Goal: Check status: Check status

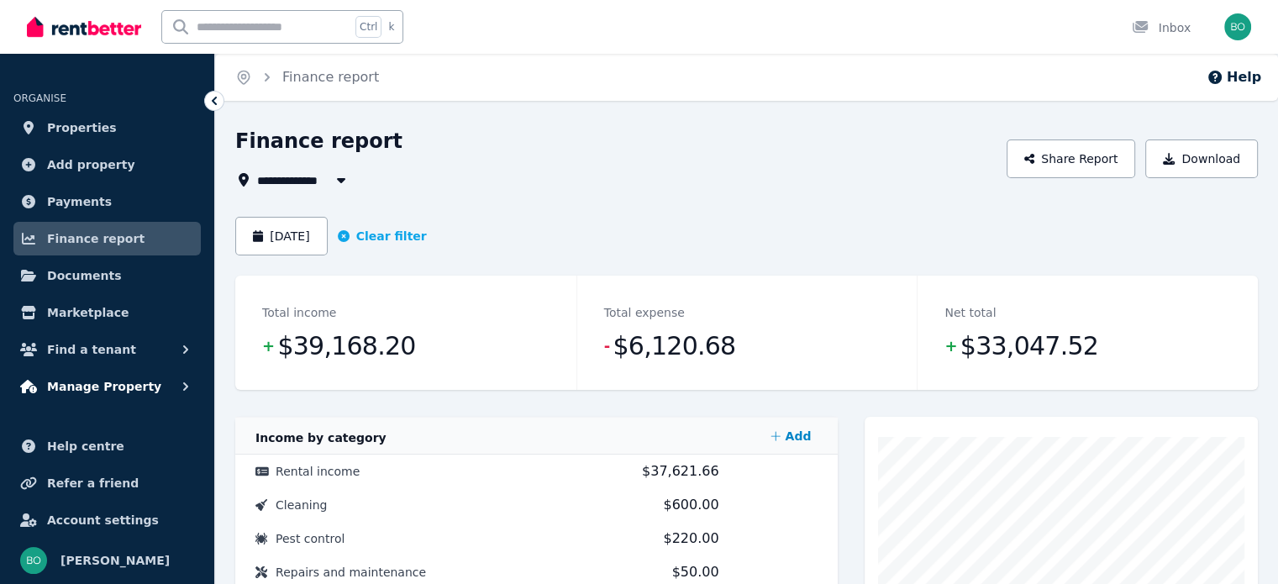
click at [123, 386] on span "Manage Property" at bounding box center [104, 386] width 114 height 20
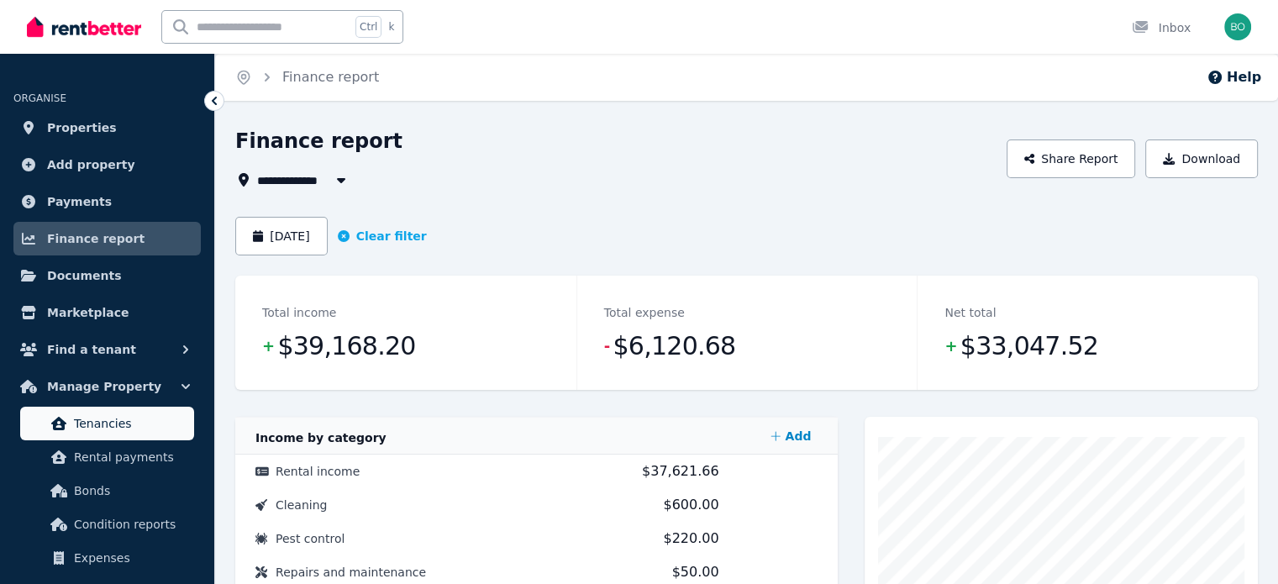
click at [112, 425] on span "Tenancies" at bounding box center [130, 423] width 113 height 20
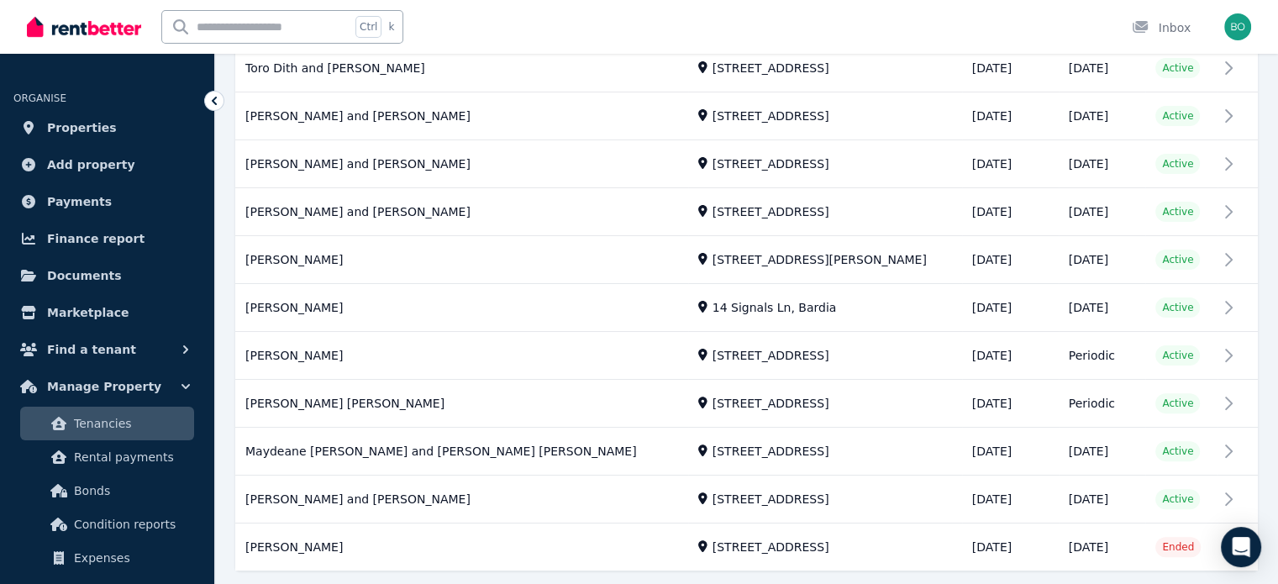
scroll to position [420, 0]
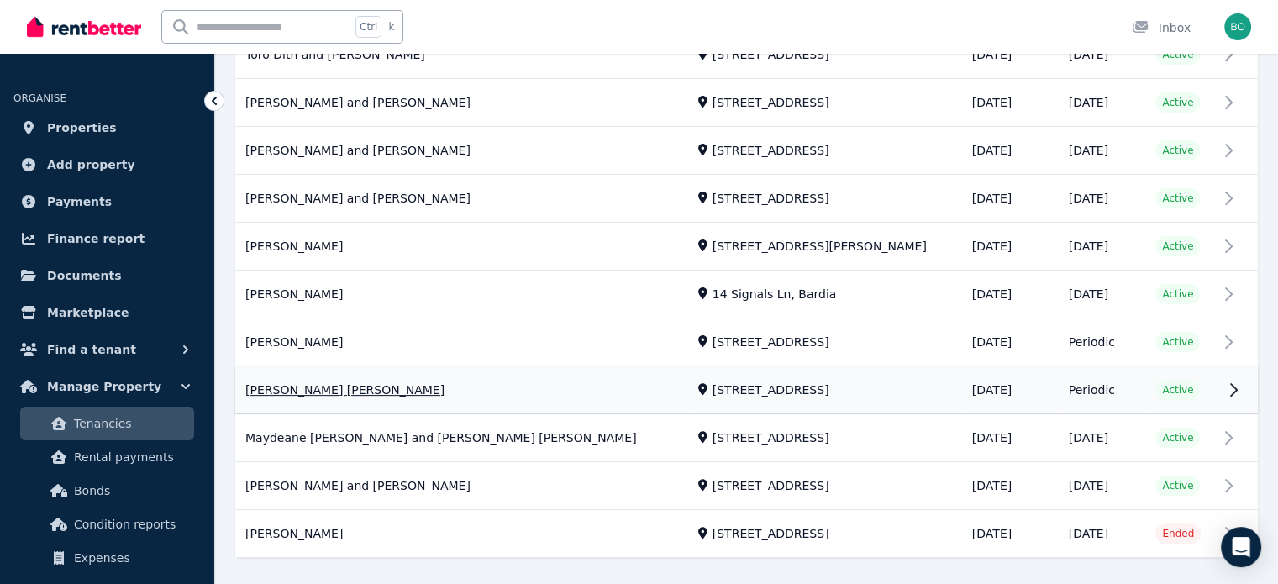
click at [295, 391] on link "View property details" at bounding box center [746, 390] width 1022 height 47
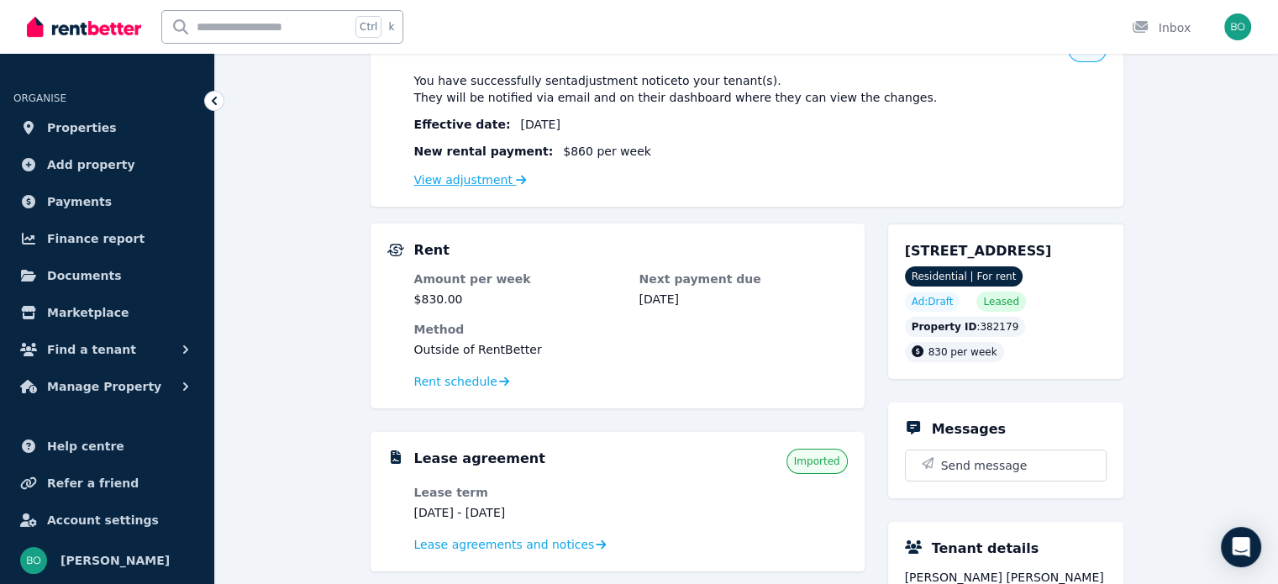
scroll to position [252, 0]
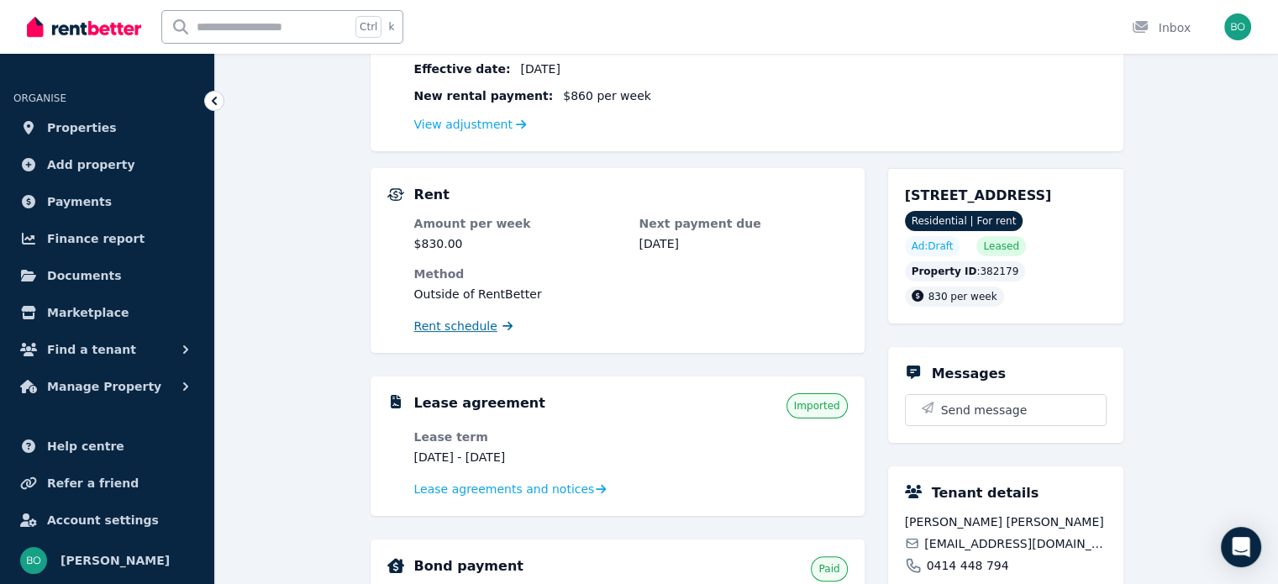
click at [466, 325] on span "Rent schedule" at bounding box center [455, 326] width 83 height 17
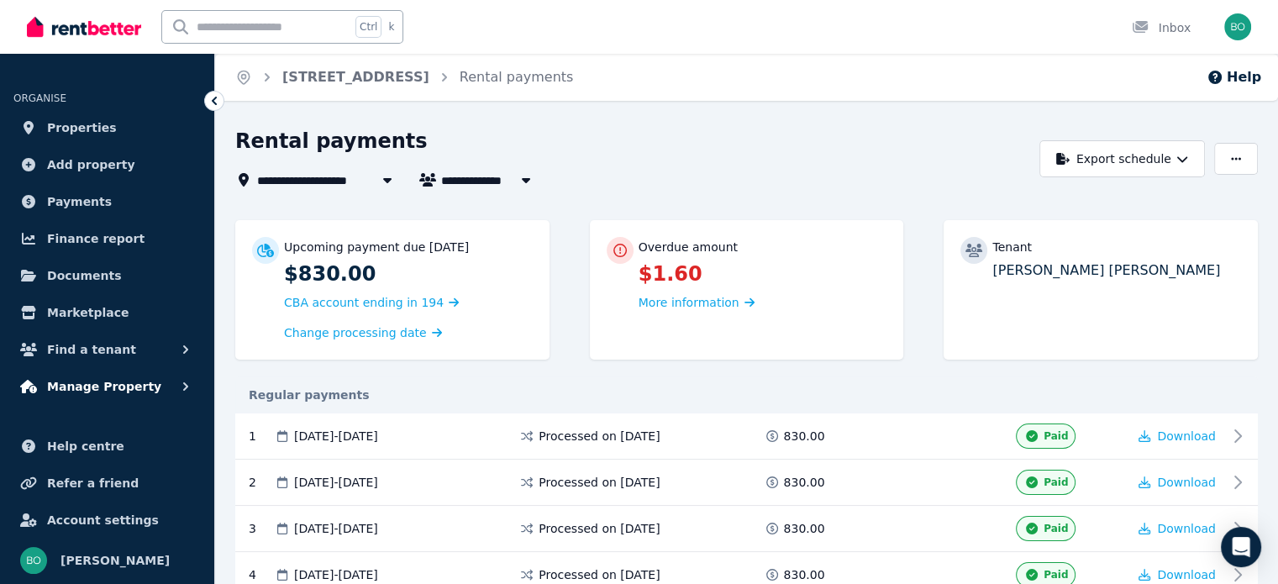
click at [104, 384] on span "Manage Property" at bounding box center [104, 386] width 114 height 20
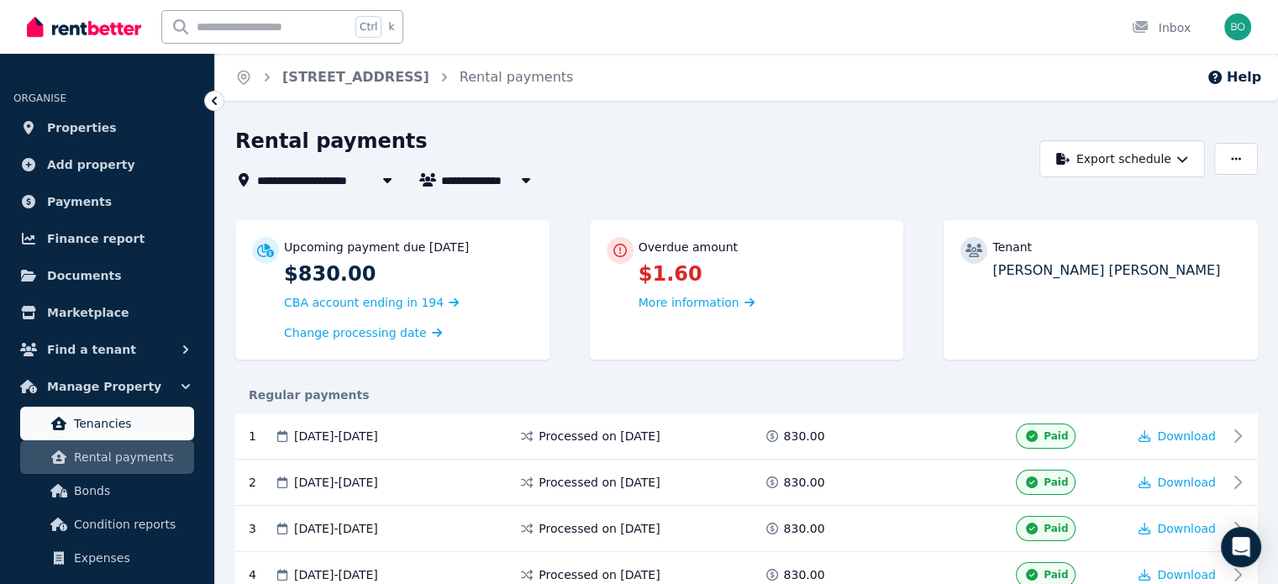
click at [114, 423] on span "Tenancies" at bounding box center [130, 423] width 113 height 20
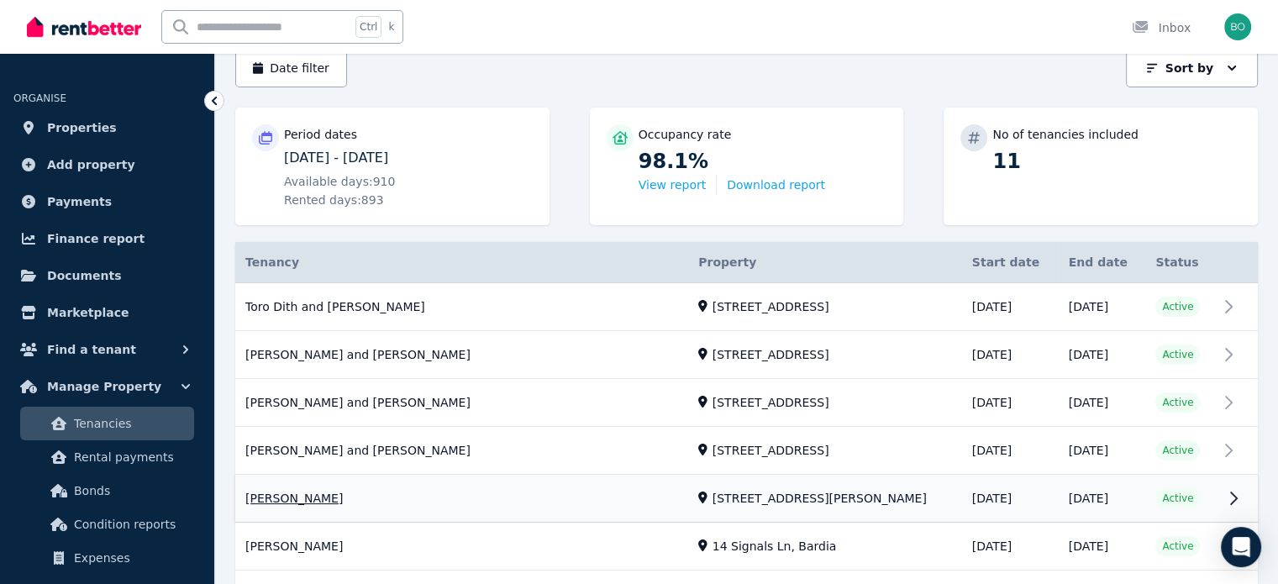
scroll to position [252, 0]
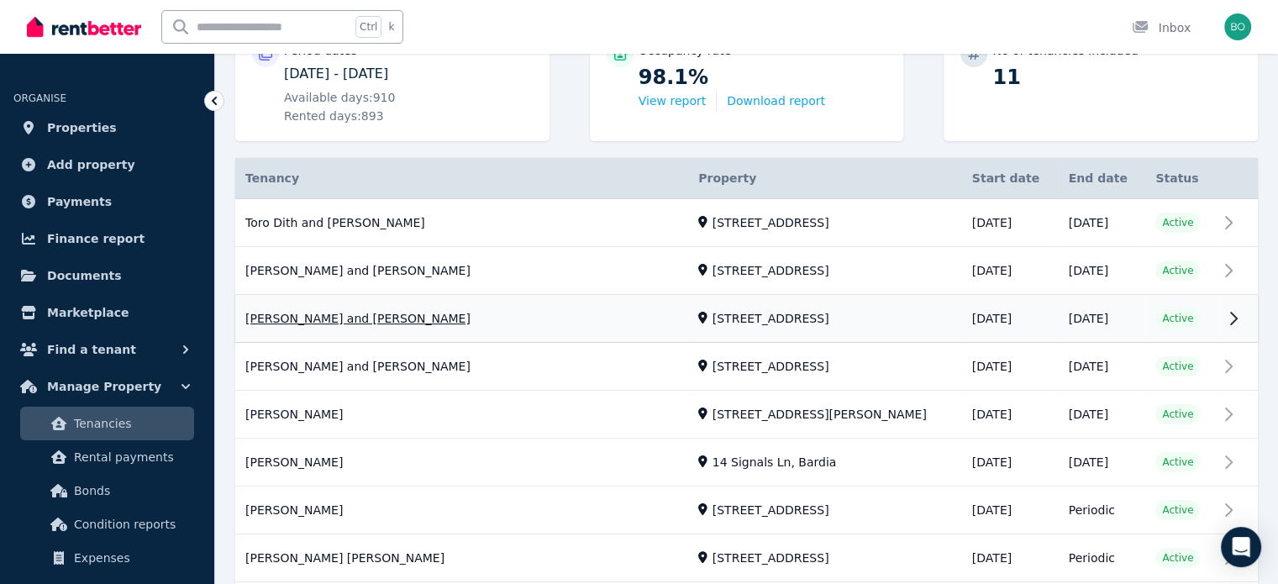
click at [360, 318] on link "View property details" at bounding box center [746, 319] width 1022 height 47
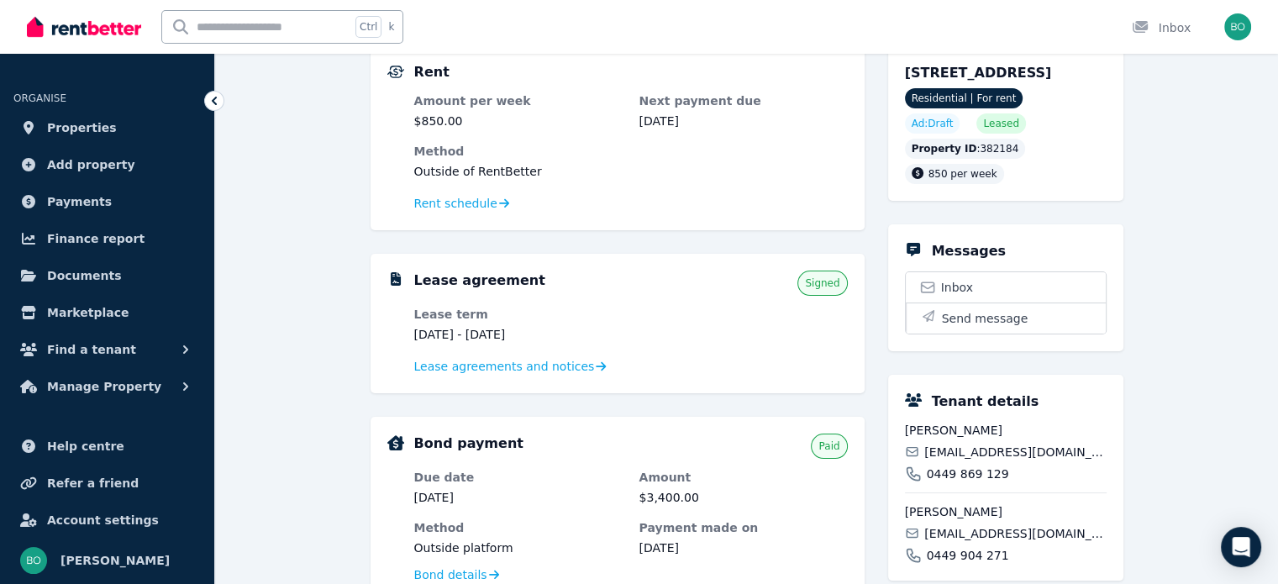
scroll to position [84, 0]
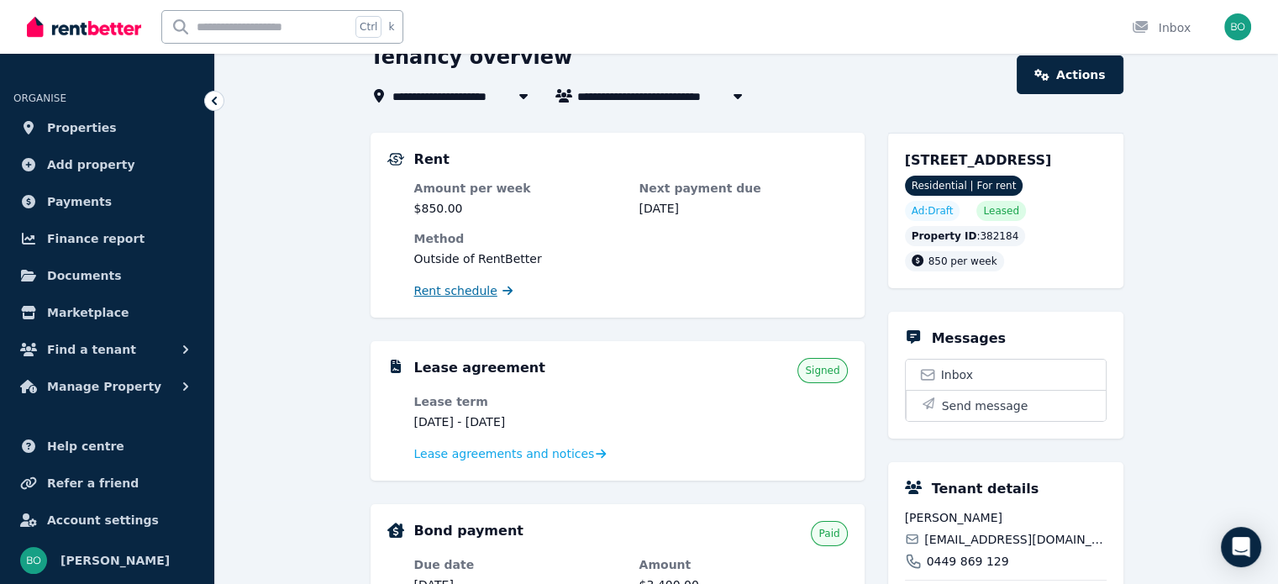
click at [437, 294] on span "Rent schedule" at bounding box center [455, 290] width 83 height 17
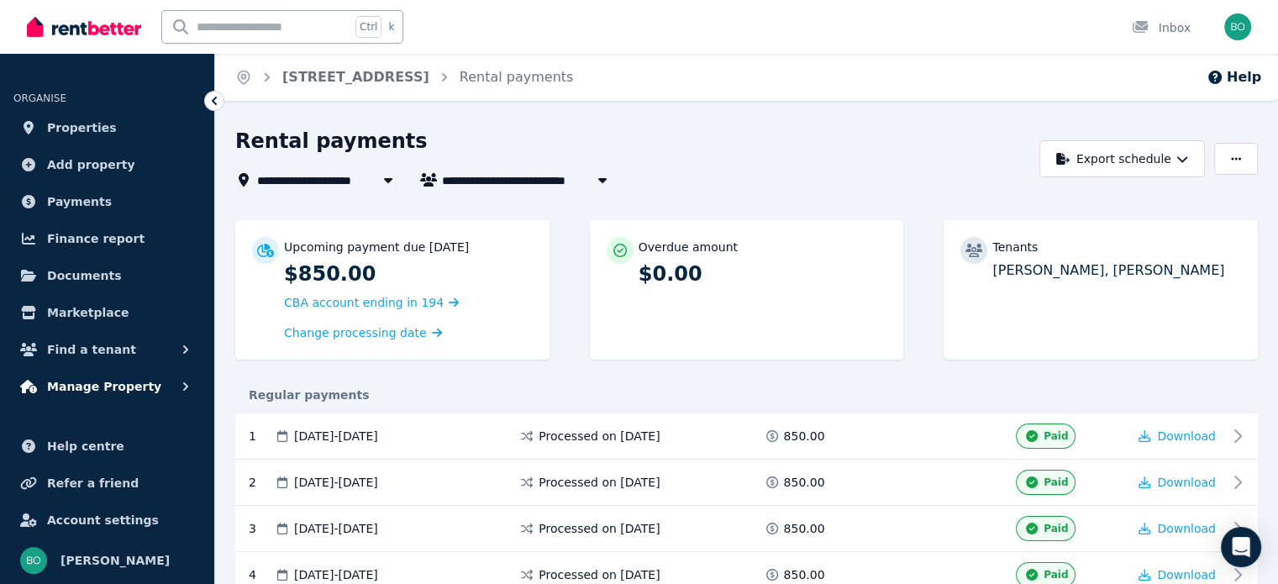
click at [131, 393] on span "Manage Property" at bounding box center [104, 386] width 114 height 20
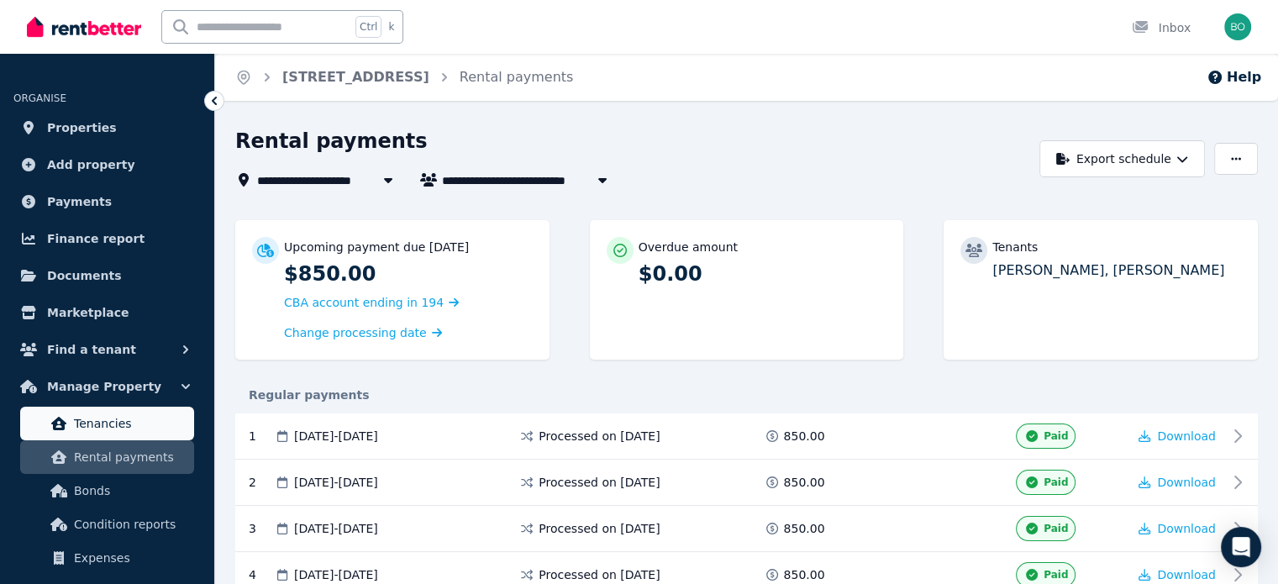
click at [122, 423] on span "Tenancies" at bounding box center [130, 423] width 113 height 20
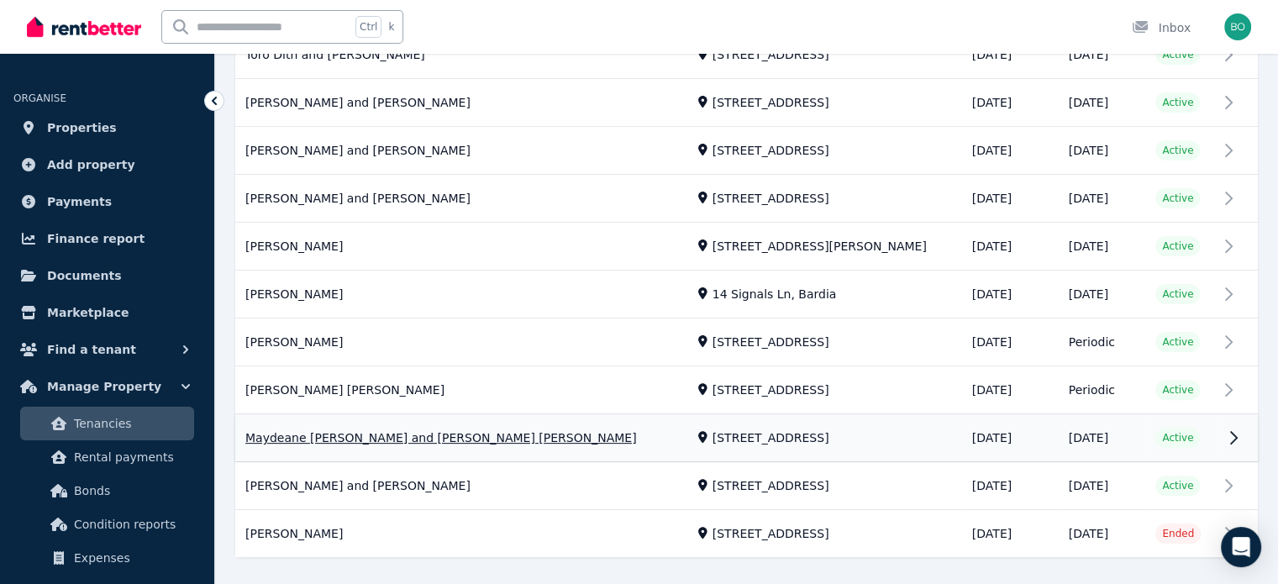
scroll to position [451, 0]
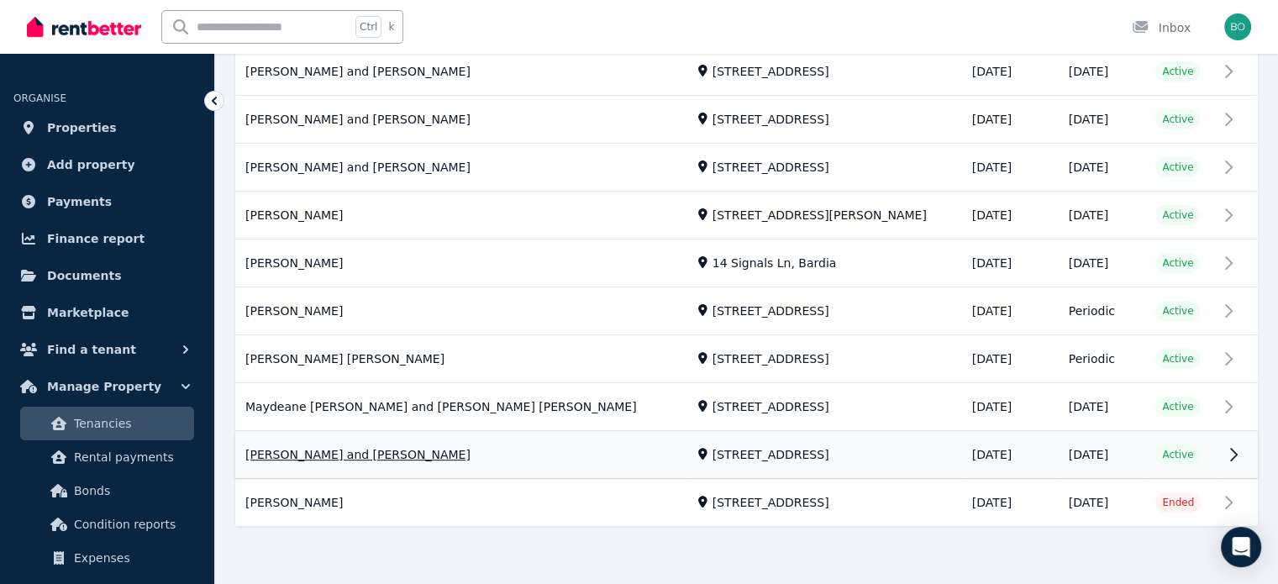
click at [420, 453] on link "View property details" at bounding box center [746, 455] width 1022 height 47
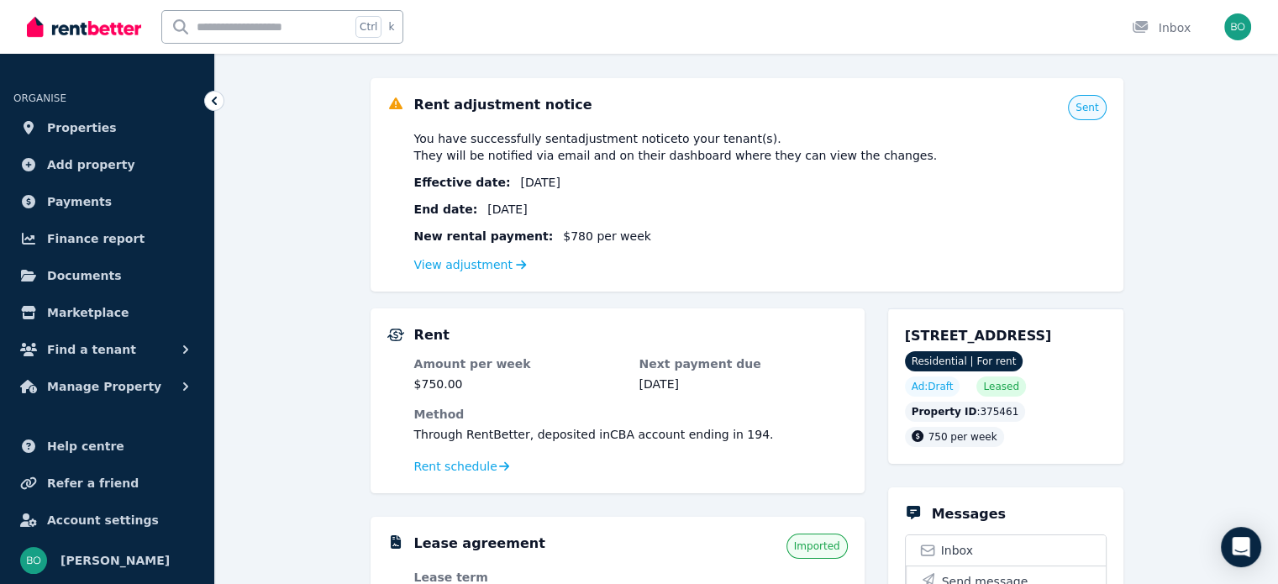
scroll to position [168, 0]
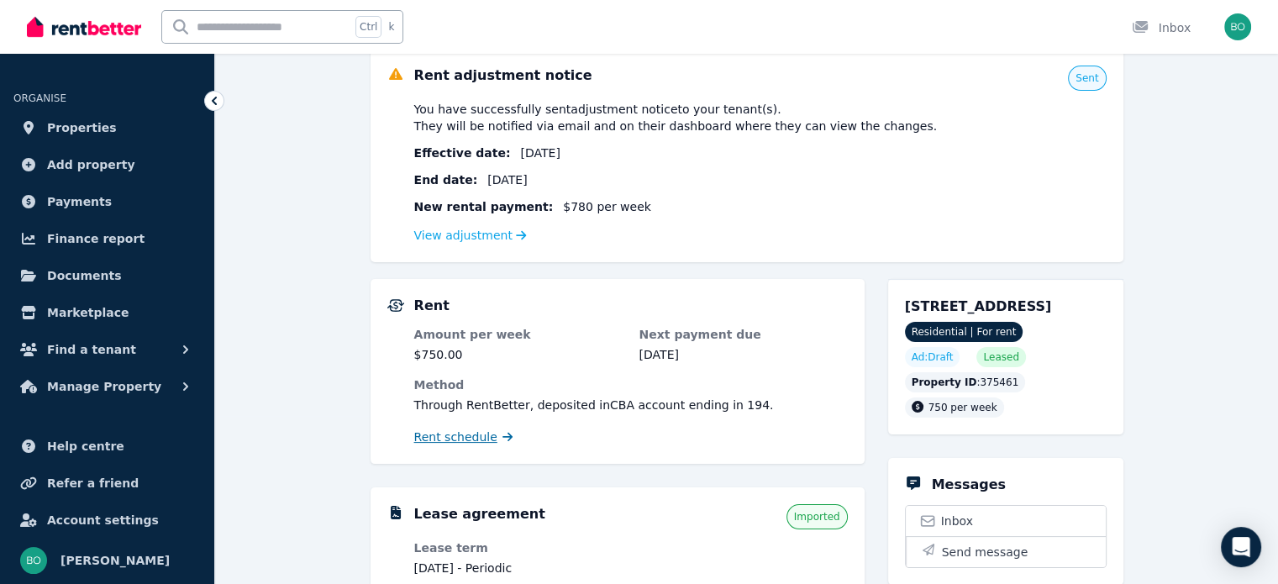
click at [467, 439] on span "Rent schedule" at bounding box center [455, 436] width 83 height 17
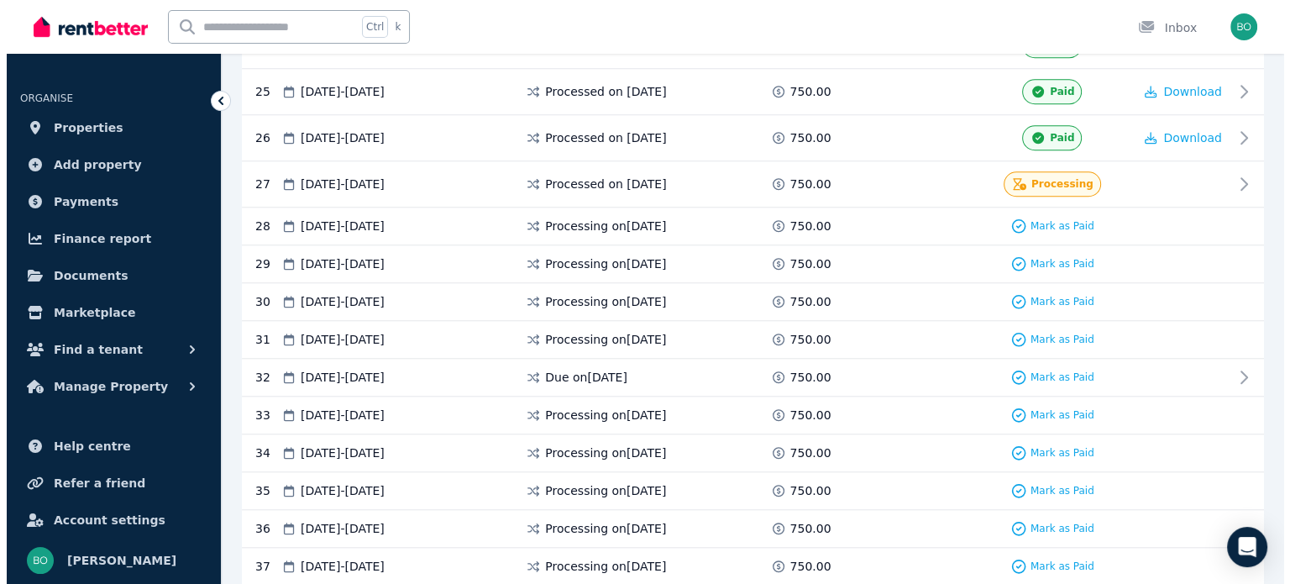
scroll to position [1456, 0]
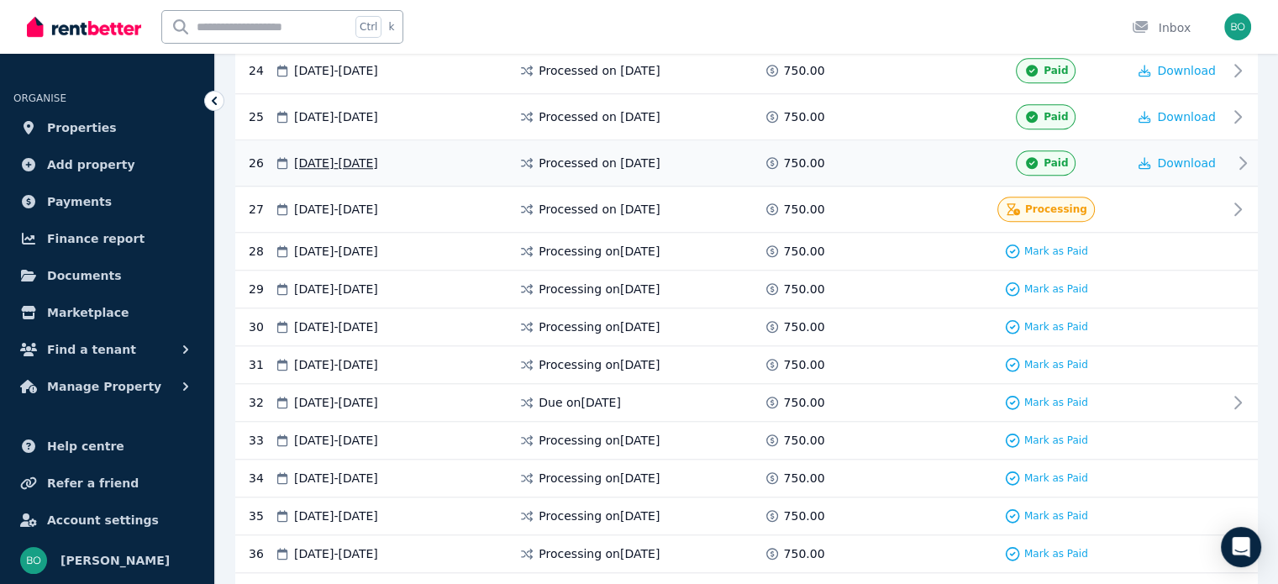
click at [640, 155] on span "Processed on [DATE]" at bounding box center [598, 163] width 121 height 17
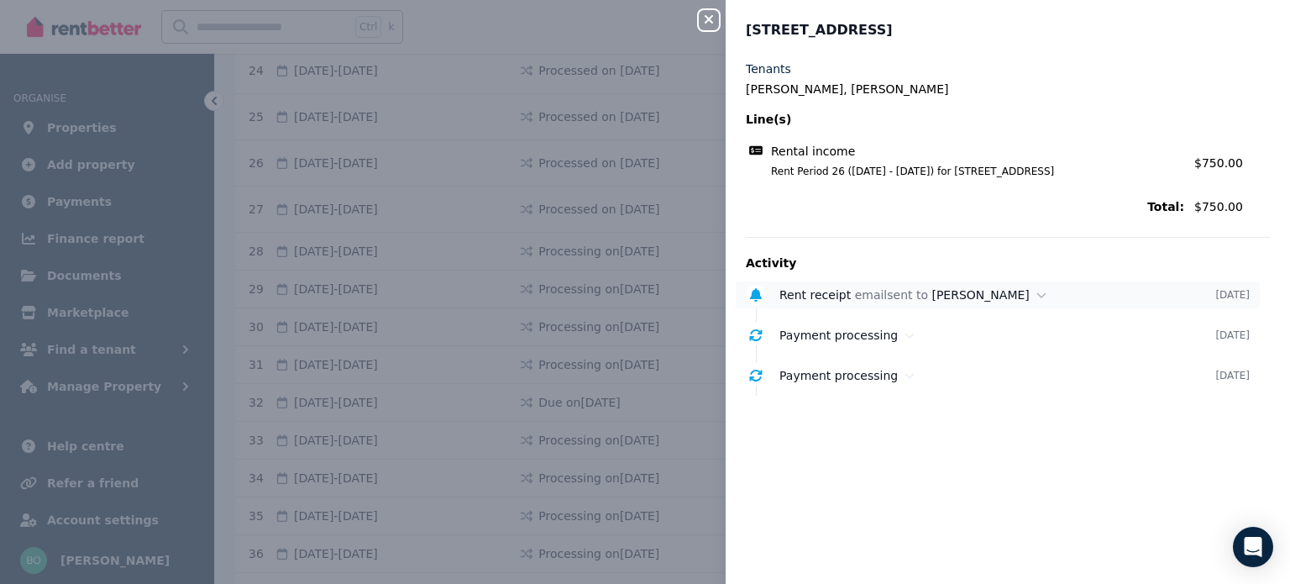
click at [804, 298] on span "Rent receipt" at bounding box center [814, 294] width 71 height 13
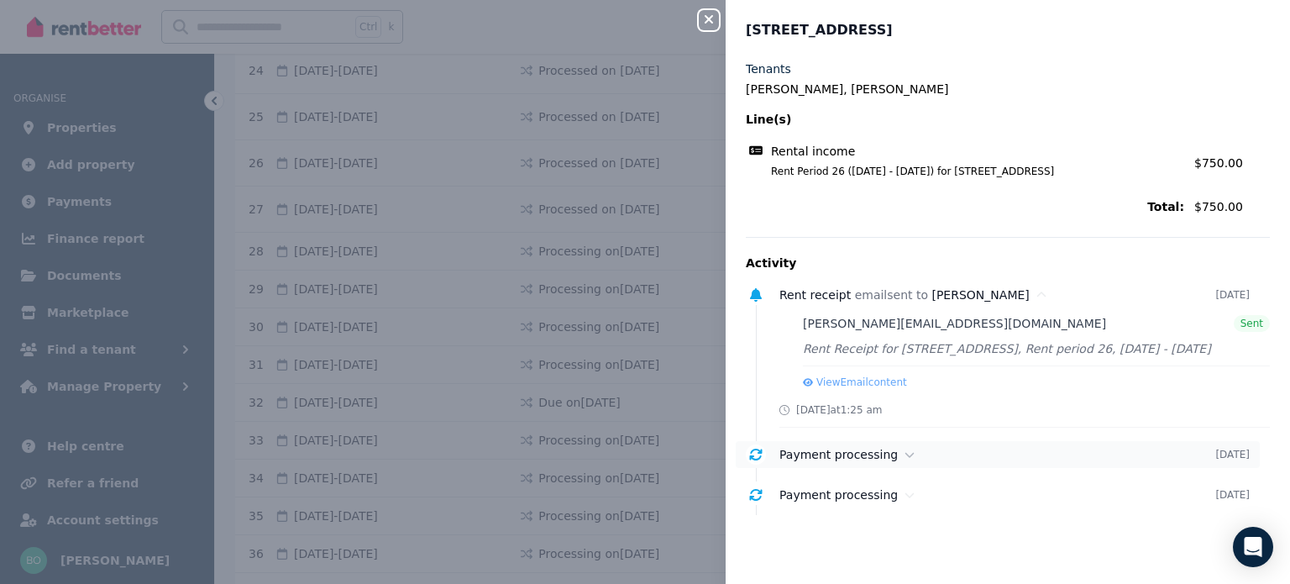
click at [857, 456] on span "Payment processing" at bounding box center [838, 454] width 118 height 13
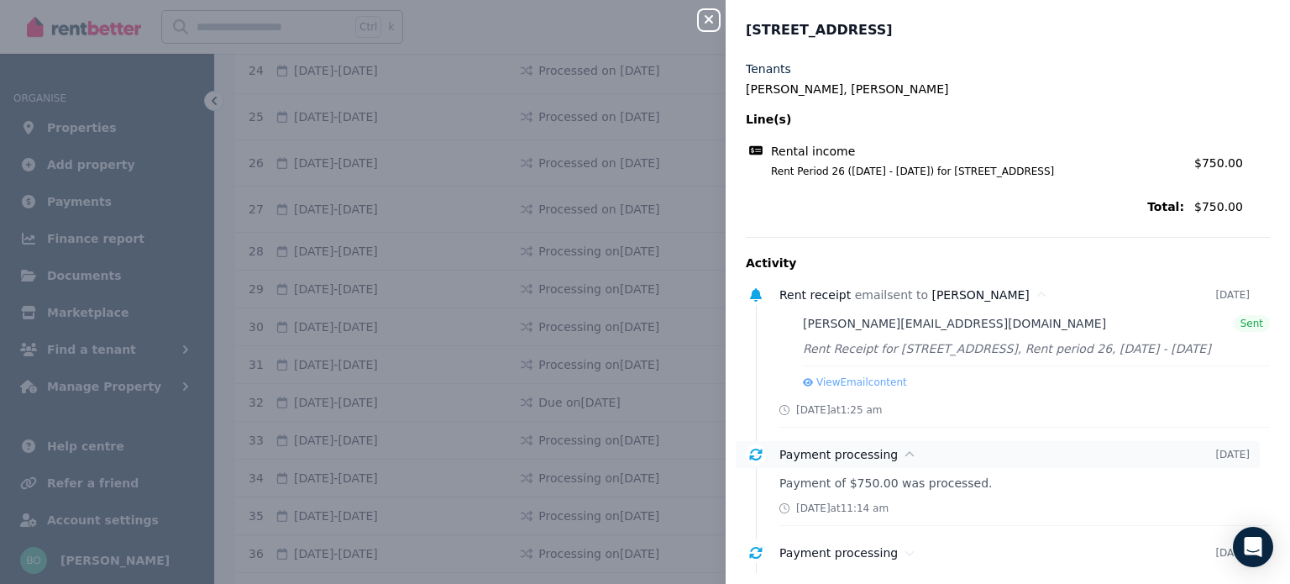
scroll to position [18, 0]
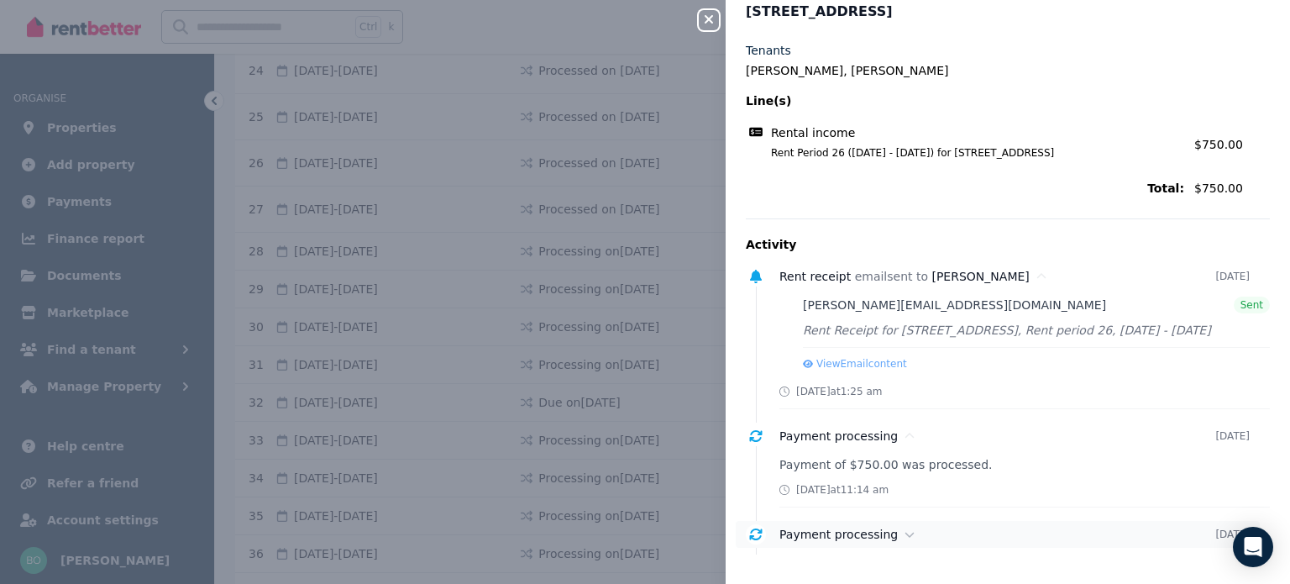
click at [837, 540] on span "Payment processing" at bounding box center [838, 533] width 118 height 13
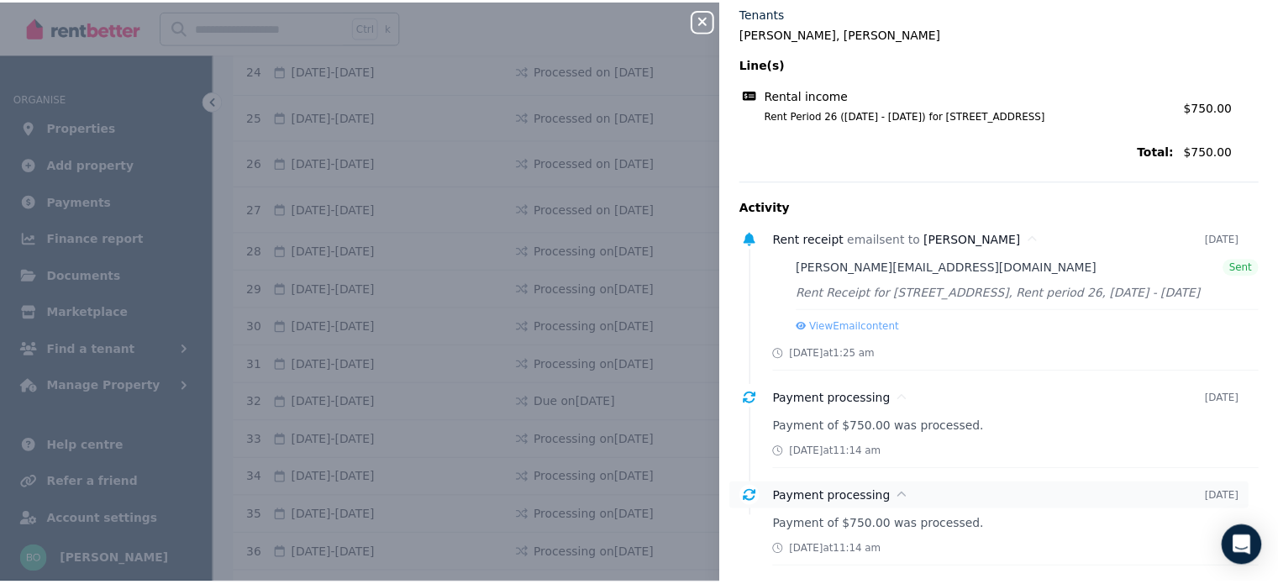
scroll to position [76, 0]
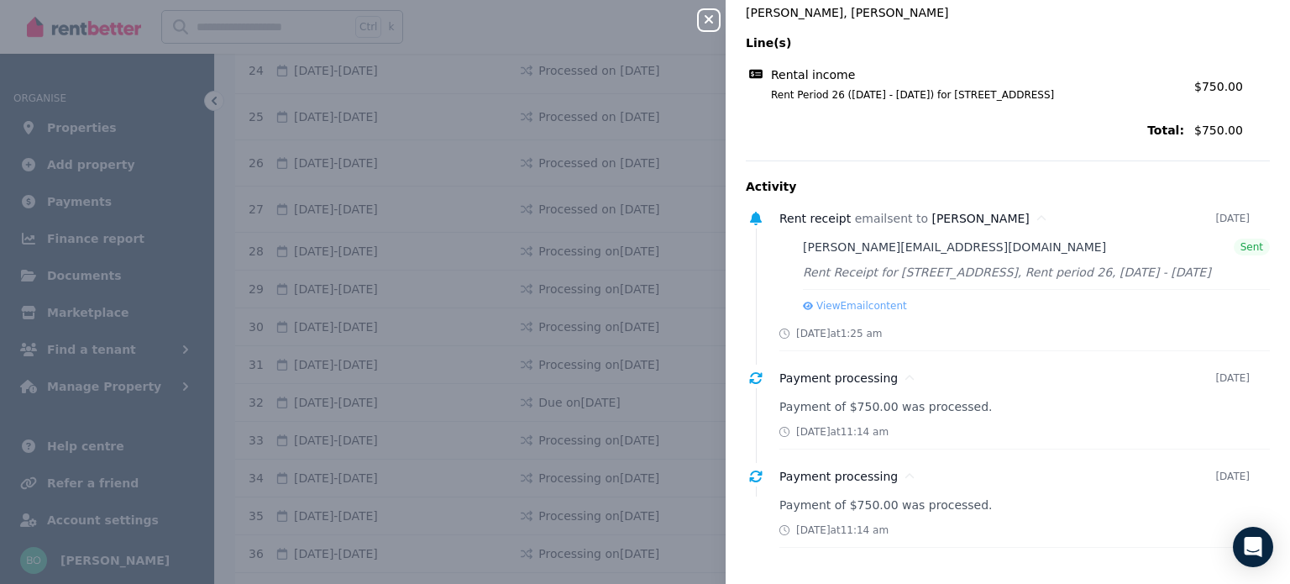
click at [716, 21] on icon "button" at bounding box center [709, 19] width 20 height 13
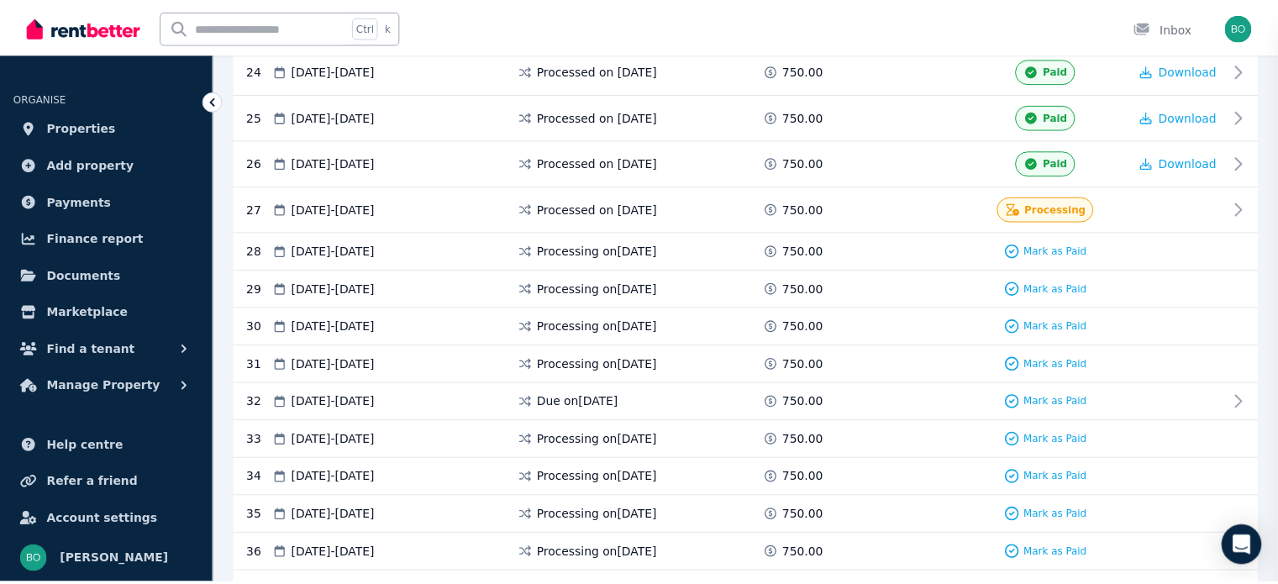
scroll to position [0, 0]
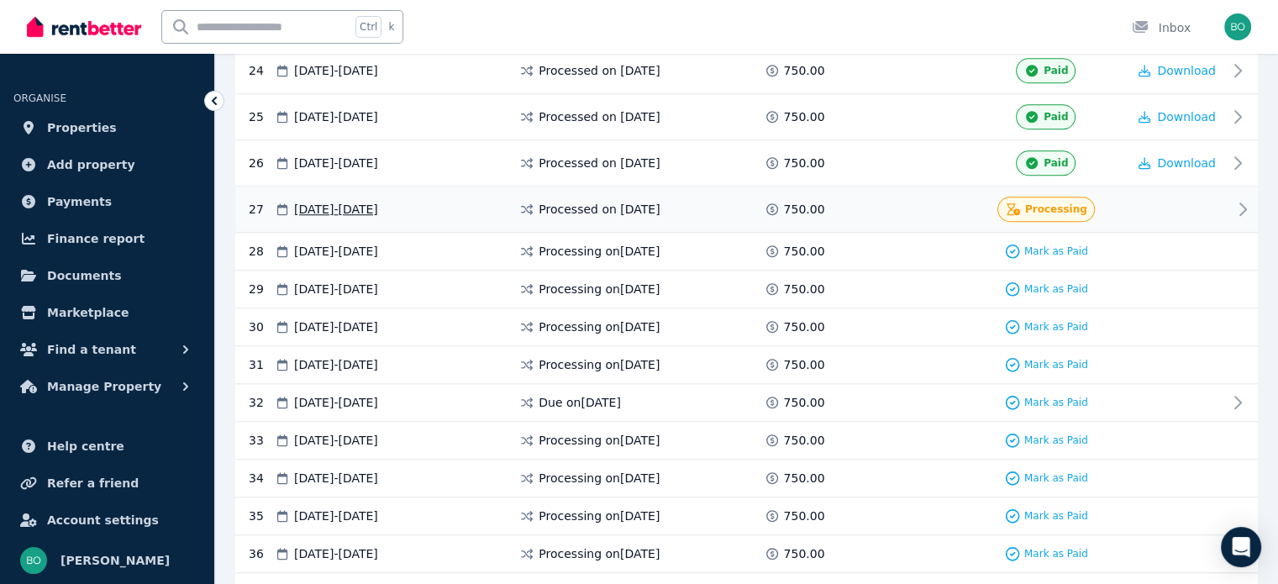
click at [659, 201] on span "Processed on [DATE]" at bounding box center [598, 209] width 121 height 17
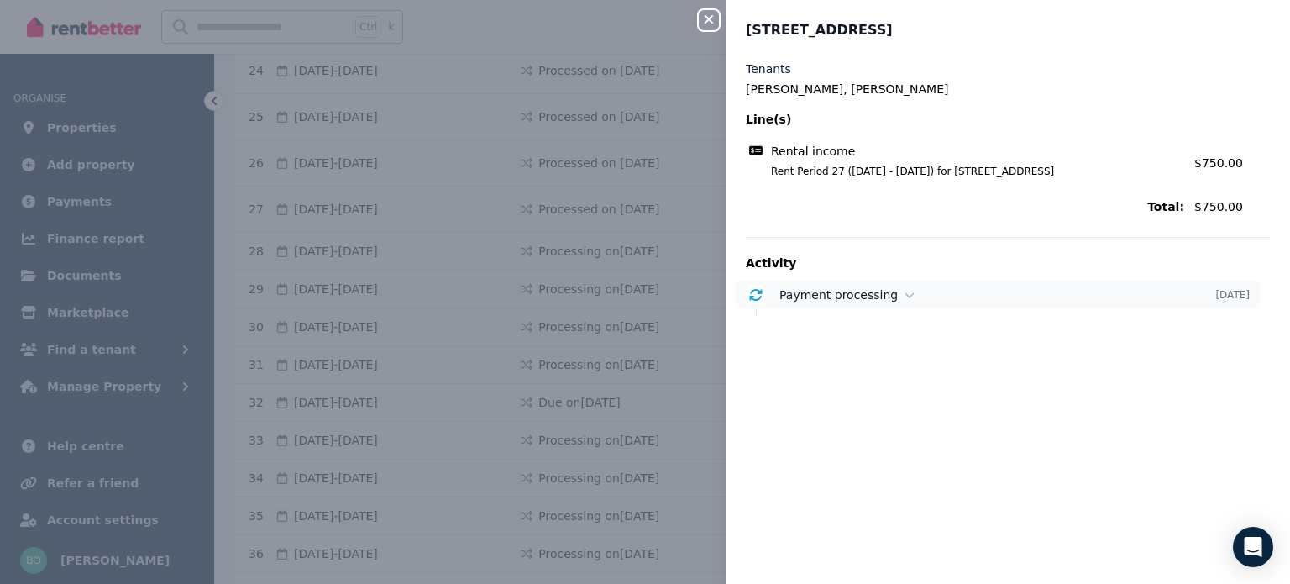
click at [861, 297] on span "Payment processing" at bounding box center [838, 294] width 118 height 13
click at [860, 494] on div "Tenants [PERSON_NAME], [PERSON_NAME] Line(s) Rental income Rent Period 27 ([DAT…" at bounding box center [1008, 311] width 564 height 503
click at [711, 17] on icon "button" at bounding box center [709, 19] width 8 height 8
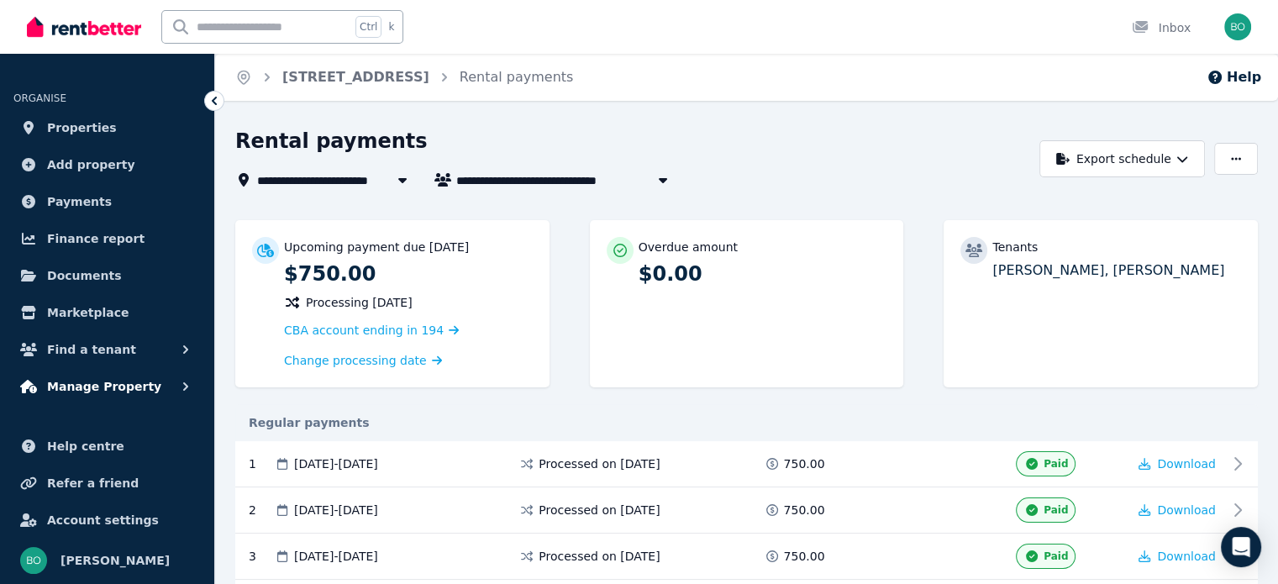
click at [110, 389] on span "Manage Property" at bounding box center [104, 386] width 114 height 20
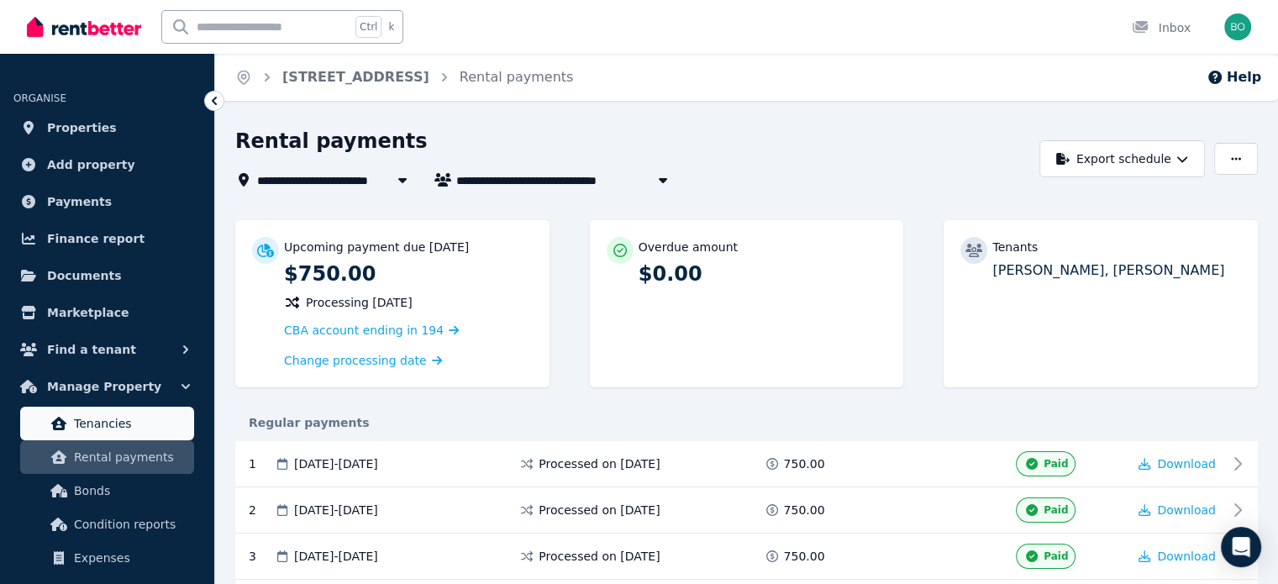
click at [109, 426] on span "Tenancies" at bounding box center [130, 423] width 113 height 20
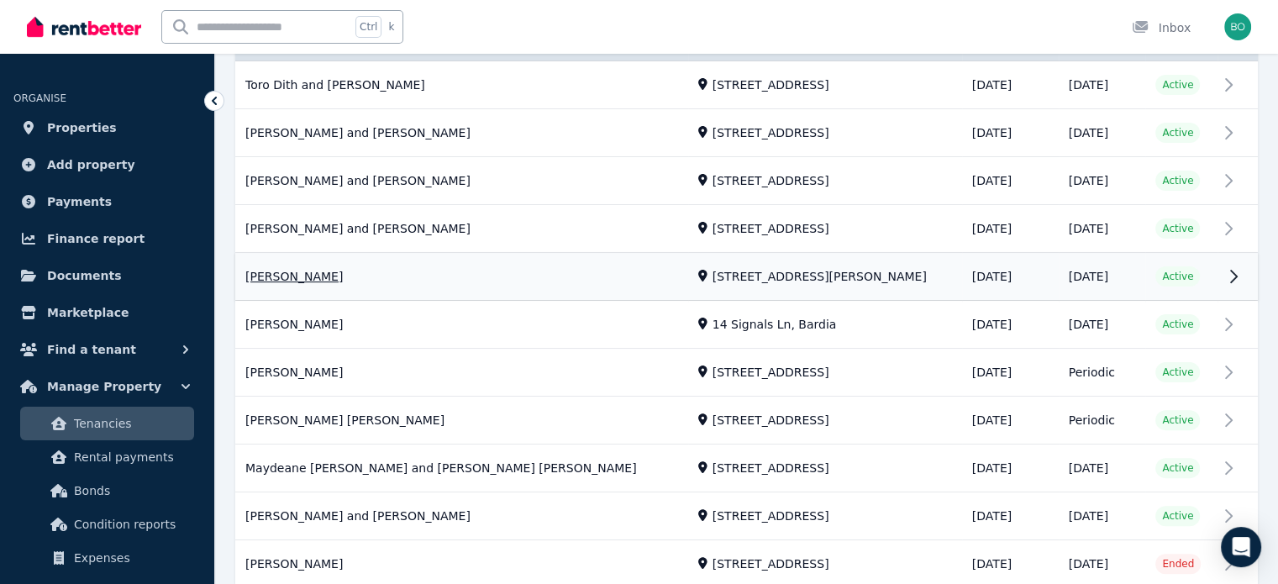
scroll to position [420, 0]
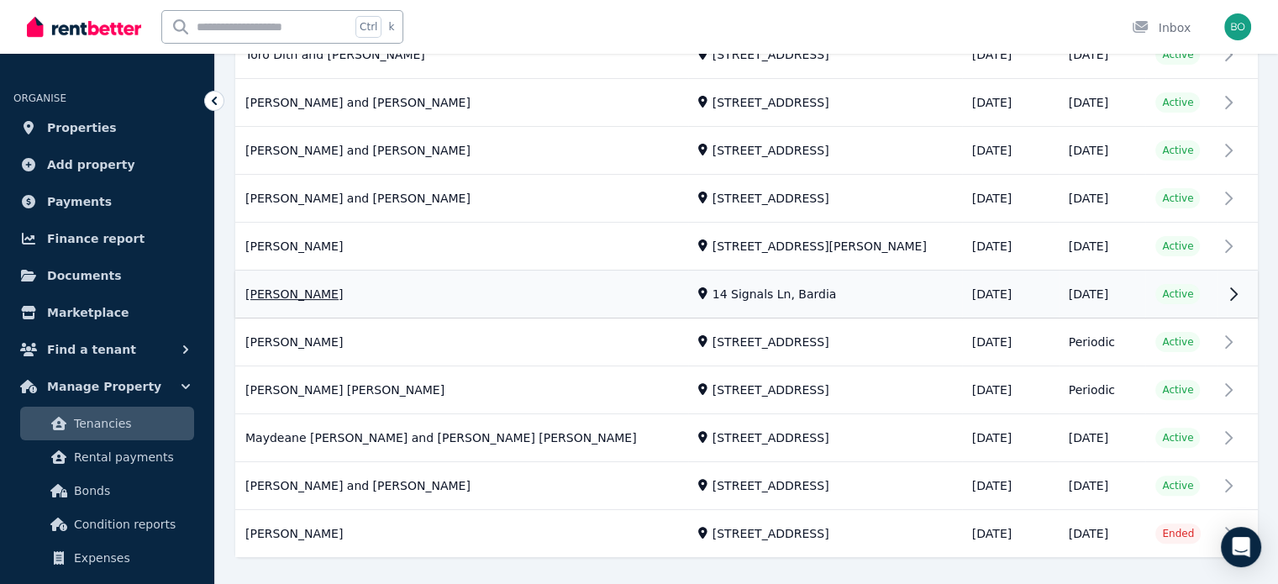
click at [306, 295] on link "View property details" at bounding box center [746, 294] width 1022 height 47
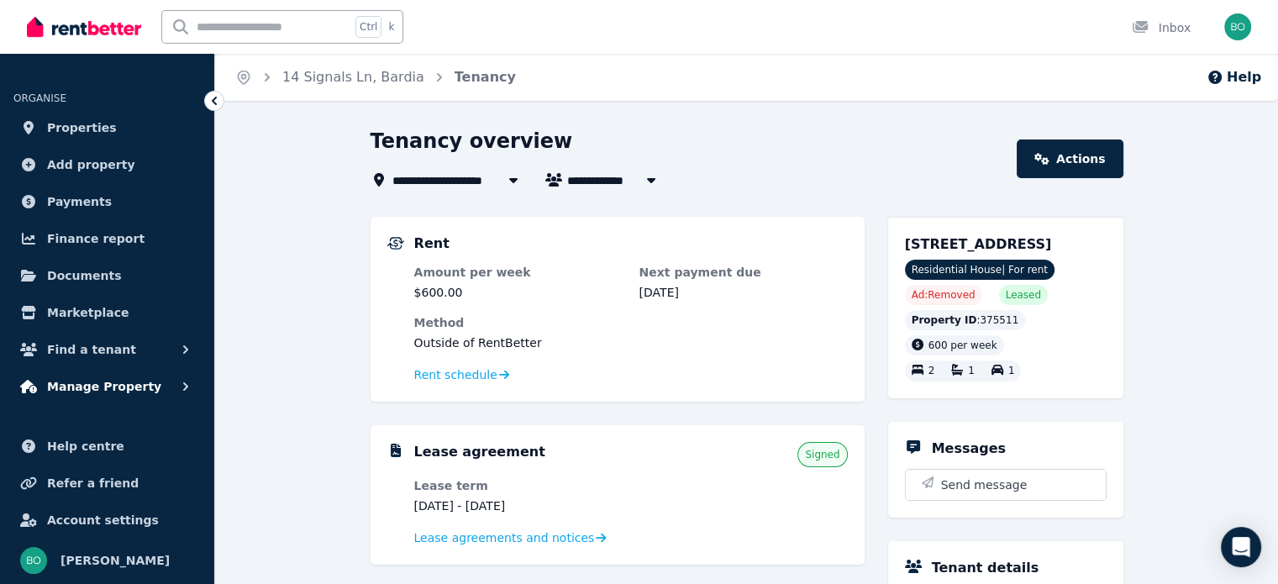
click at [97, 381] on span "Manage Property" at bounding box center [104, 386] width 114 height 20
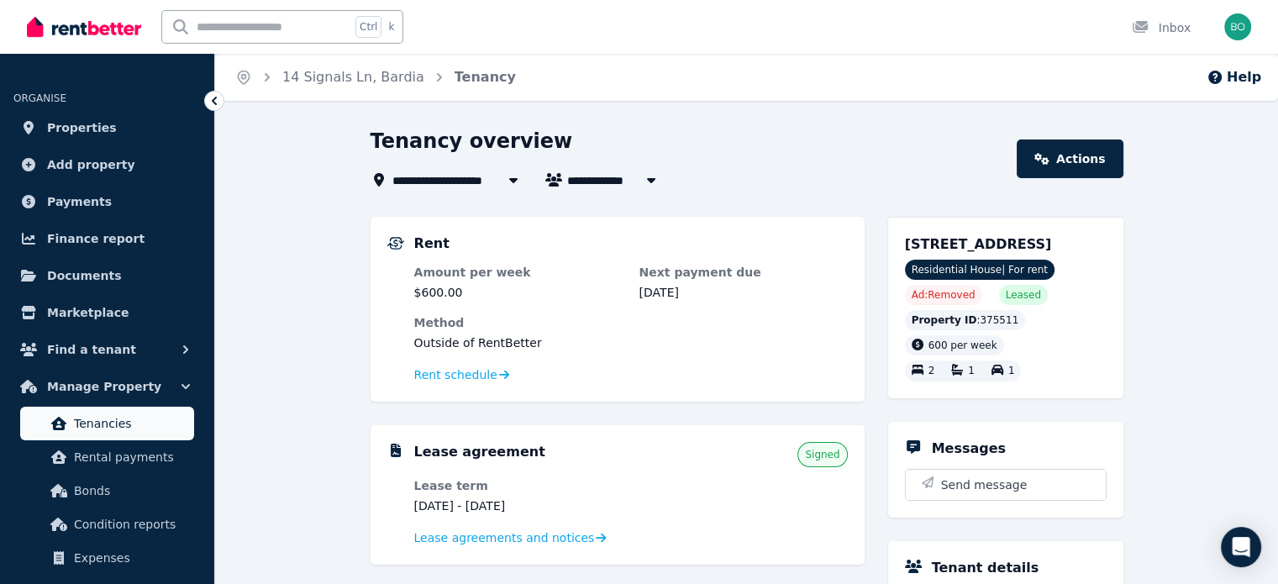
click at [141, 427] on span "Tenancies" at bounding box center [130, 423] width 113 height 20
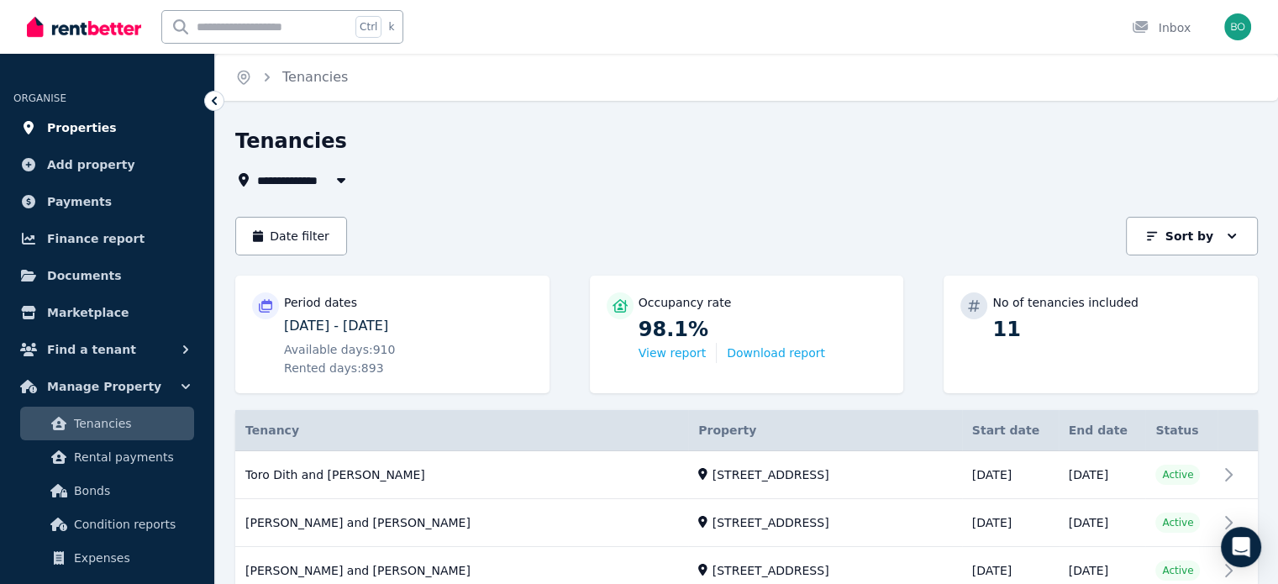
click at [63, 126] on span "Properties" at bounding box center [82, 128] width 70 height 20
